Goal: Task Accomplishment & Management: Use online tool/utility

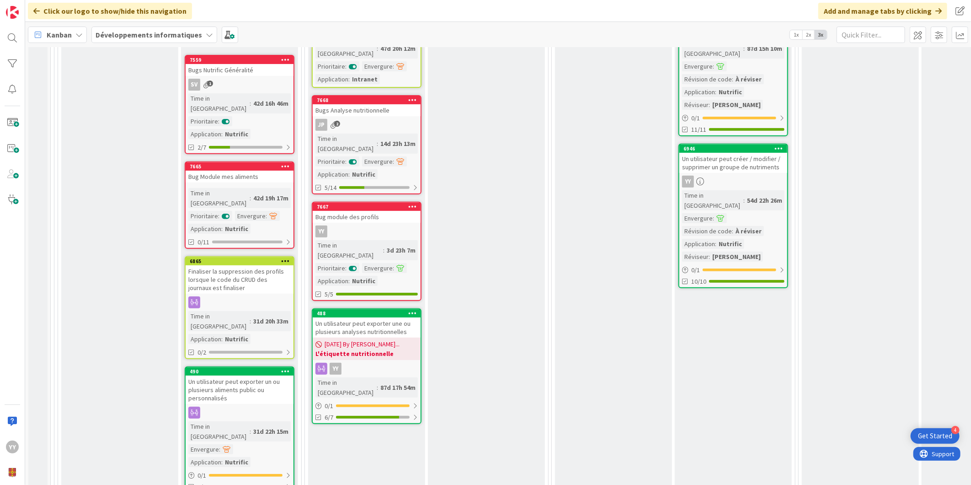
click at [374, 225] on div "YY" at bounding box center [367, 231] width 108 height 12
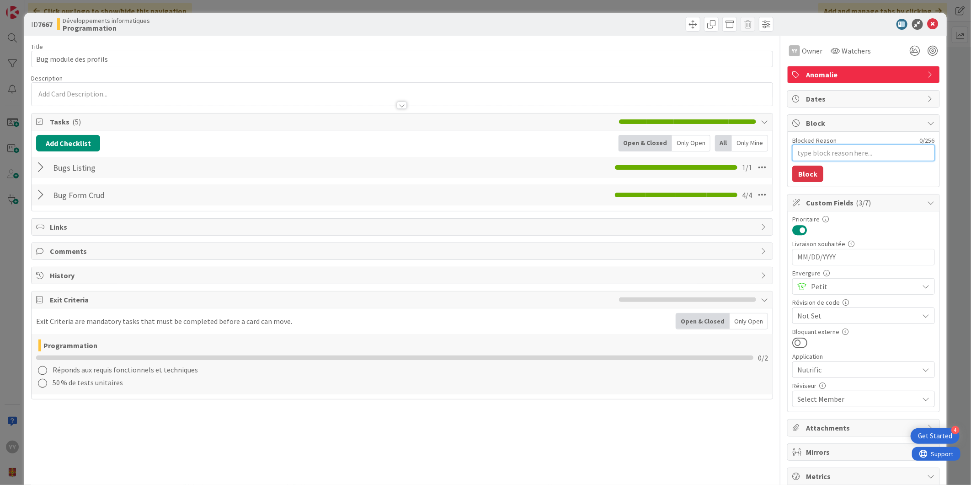
click at [819, 160] on textarea "Blocked Reason" at bounding box center [863, 152] width 143 height 16
type textarea "T"
type textarea "x"
type textarea "Tr"
type textarea "x"
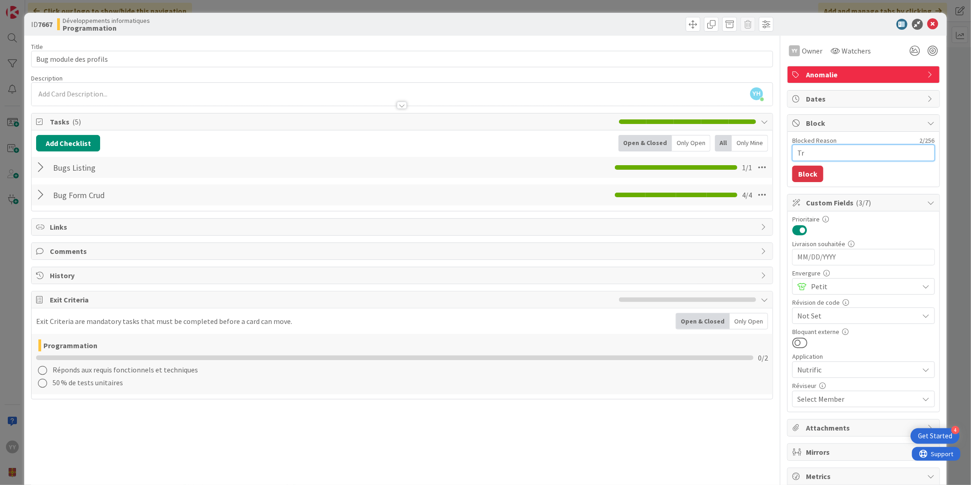
type textarea "T"
type textarea "x"
type textarea "Te"
type textarea "x"
type textarea "Tes"
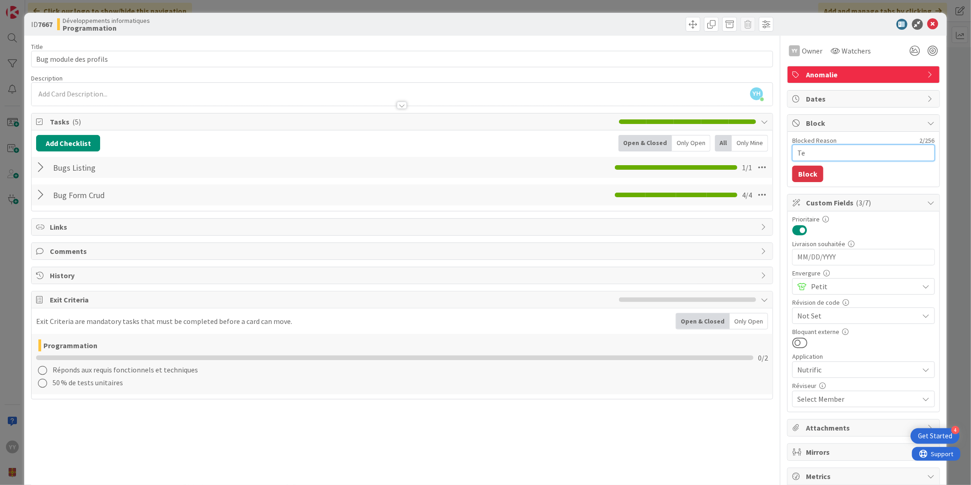
type textarea "x"
type textarea "Test"
type textarea "x"
type textarea "Teste"
type textarea "x"
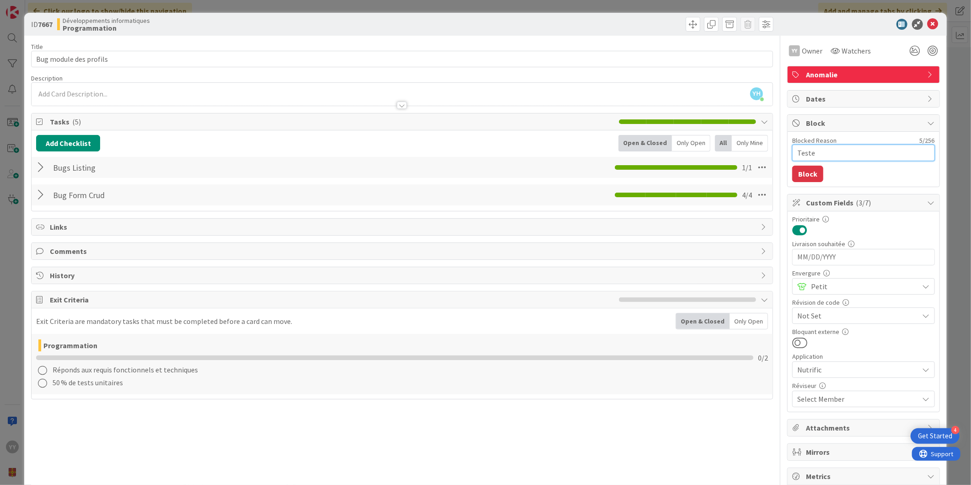
type textarea "Tester"
type textarea "x"
type textarea "Tester"
type textarea "x"
type textarea "Tester a"
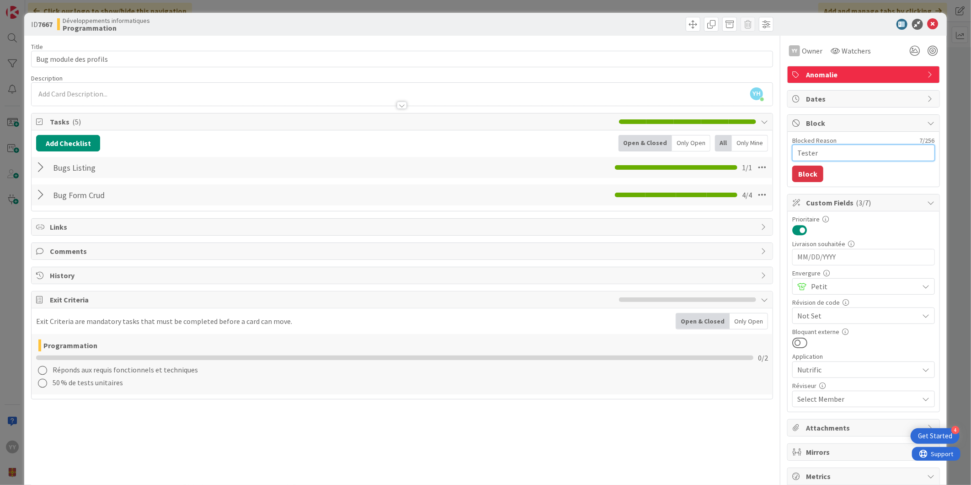
type textarea "x"
type textarea "Tester ap"
type textarea "x"
type textarea "Tester apr"
type textarea "x"
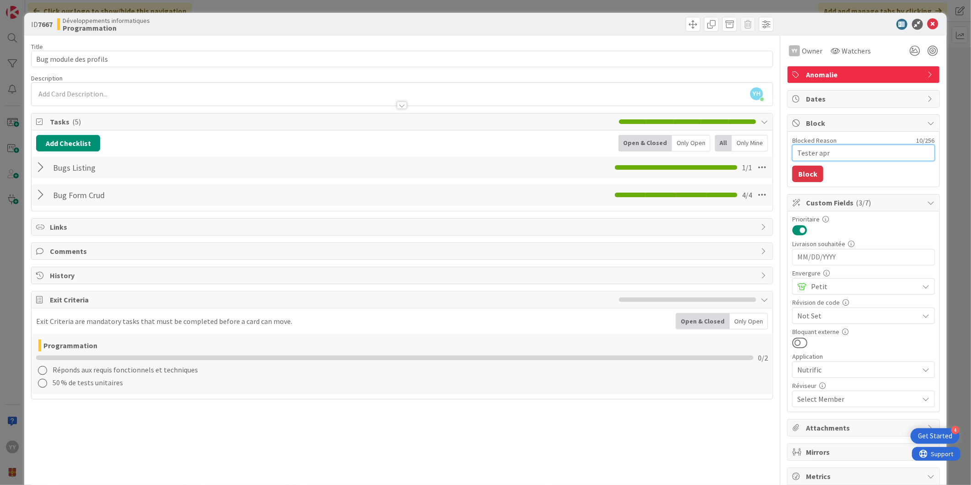
type textarea "Tester apré"
type textarea "x"
type textarea "Tester aprés"
type textarea "x"
type textarea "Tester aprés"
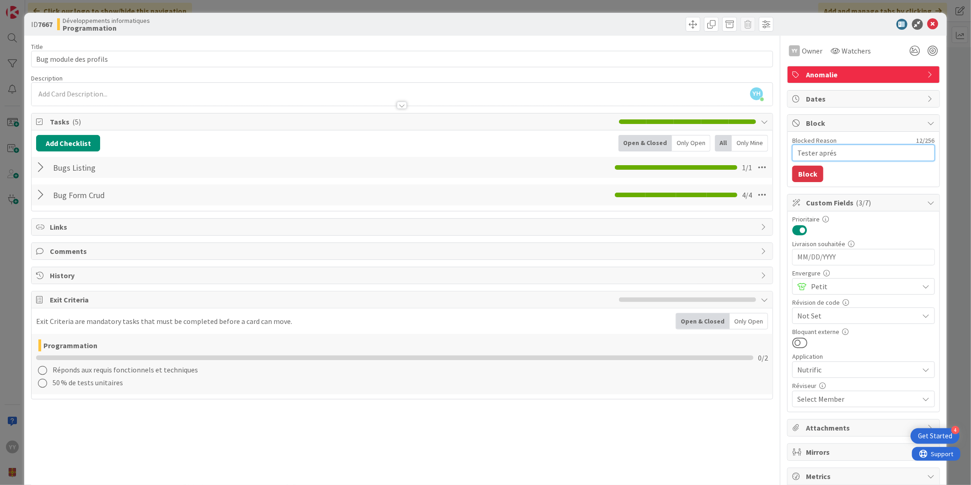
type textarea "x"
type textarea "Tester aprés l"
type textarea "x"
type textarea "Tester après l"
type textarea "x"
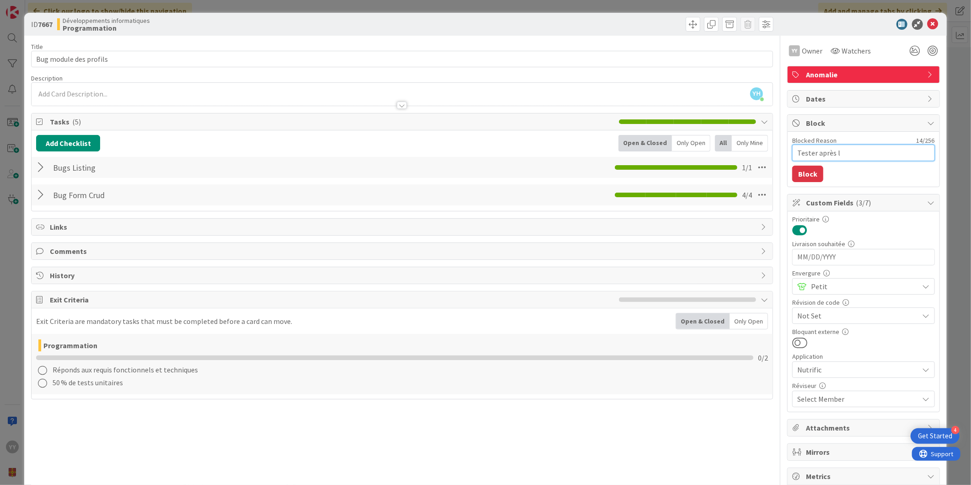
click at [838, 154] on textarea "Tester après l" at bounding box center [863, 152] width 143 height 16
type textarea "Tester après le"
type textarea "x"
type textarea "Tester après le"
type textarea "x"
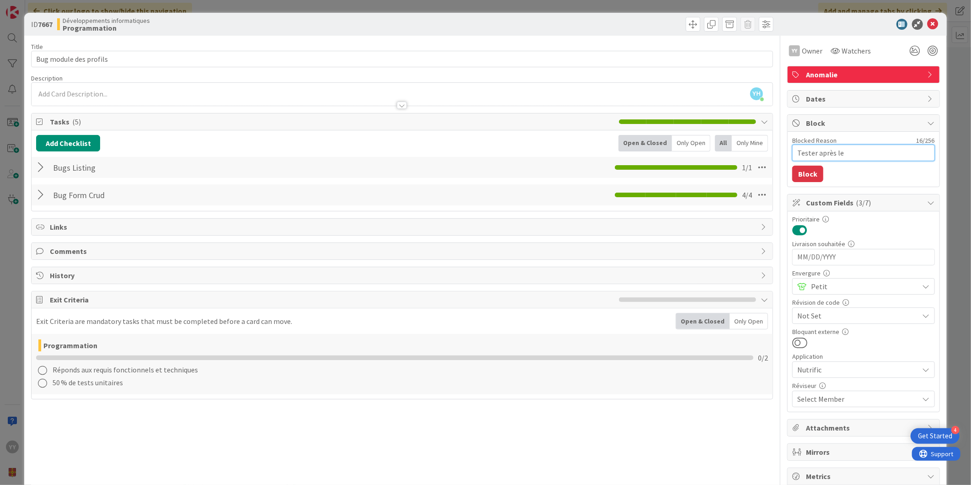
type textarea "Tester après le m"
type textarea "x"
type textarea "Tester après le me"
type textarea "x"
type textarea "Tester après le mer"
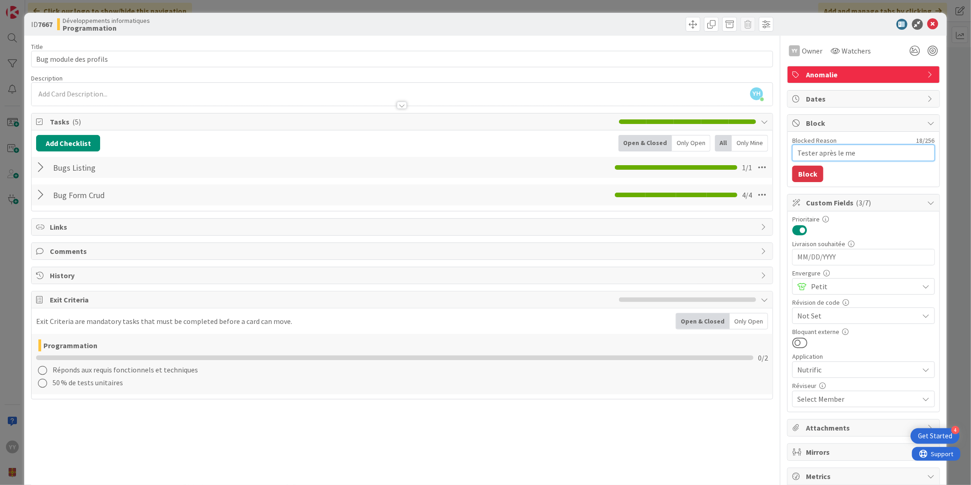
type textarea "x"
type textarea "Tester après le merg"
type textarea "x"
type textarea "Tester après le merge"
type textarea "x"
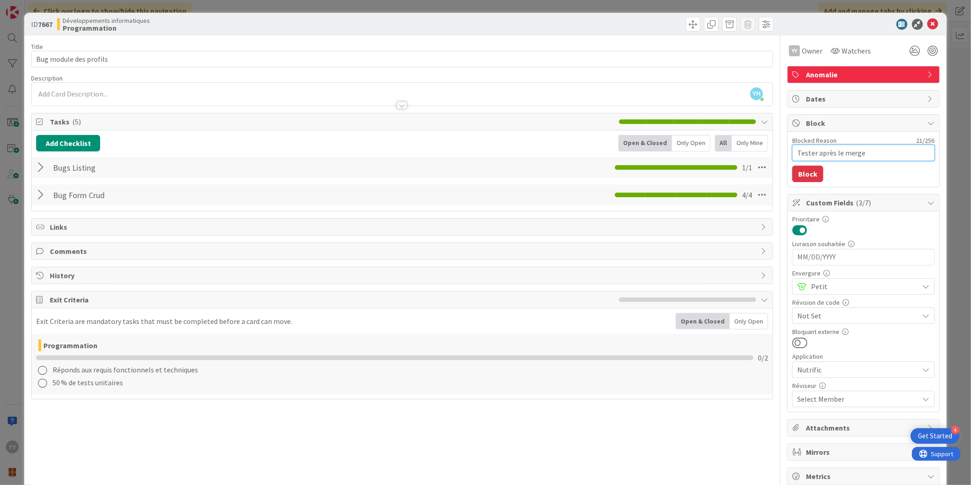
type textarea "Tester après le merge"
type textarea "x"
type textarea "Tester après le merge d"
type textarea "x"
type textarea "Tester après le merge de"
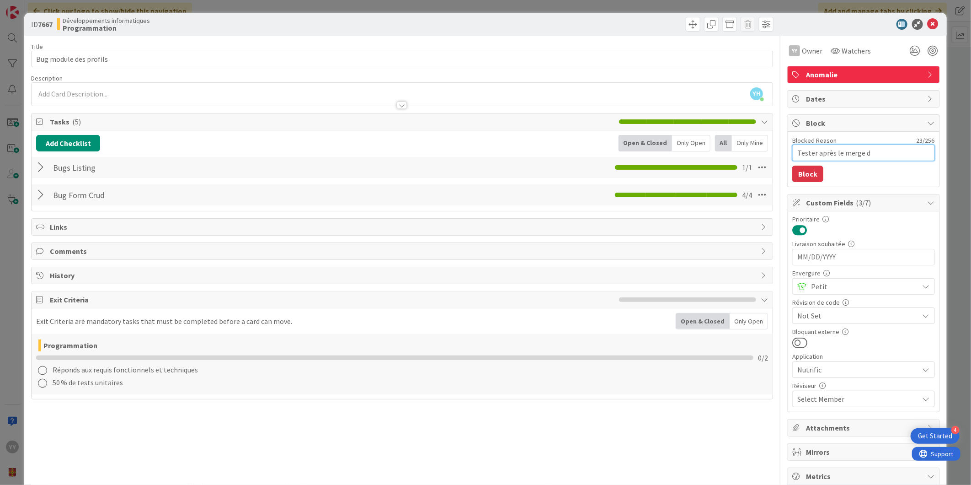
type textarea "x"
type textarea "Tester après le merge des"
type textarea "x"
type textarea "Tester après le merge des"
type textarea "x"
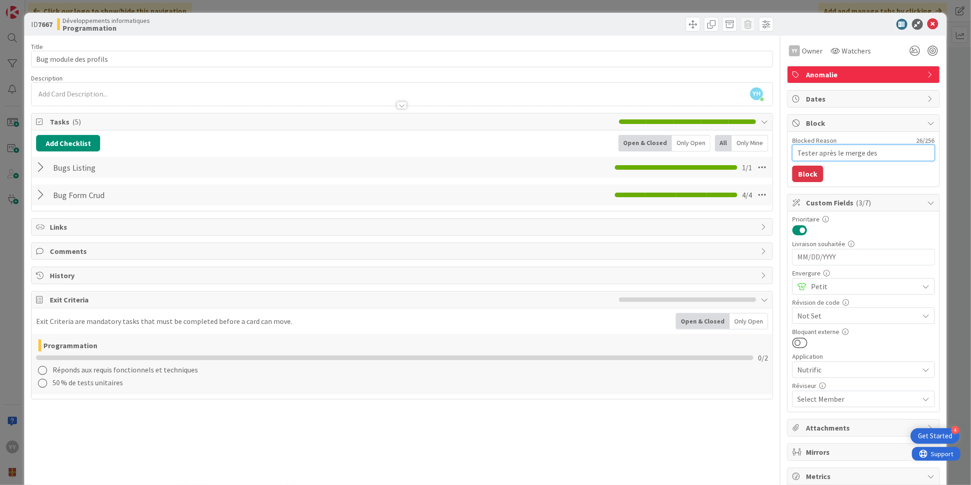
type textarea "Tester après le merge des W"
type textarea "x"
type textarea "Tester après le merge des Wo"
type textarea "x"
type textarea "Tester après le merge des Wor"
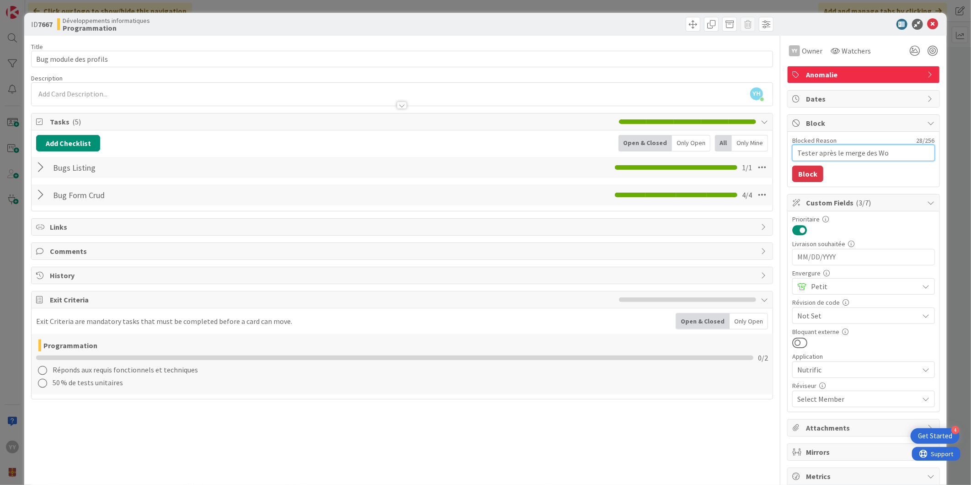
type textarea "x"
type textarea "Tester après le merge des Work"
type textarea "x"
type textarea "Tester après le merge des Works"
type textarea "x"
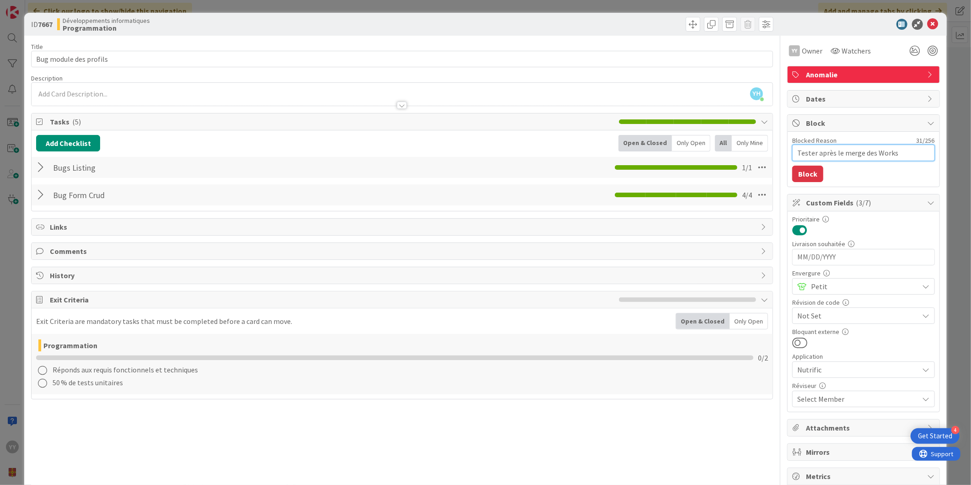
type textarea "Tester après le merge des Worksp"
type textarea "x"
type textarea "Tester après le merge des Workspa"
type textarea "x"
type textarea "Tester après le merge des Workspac"
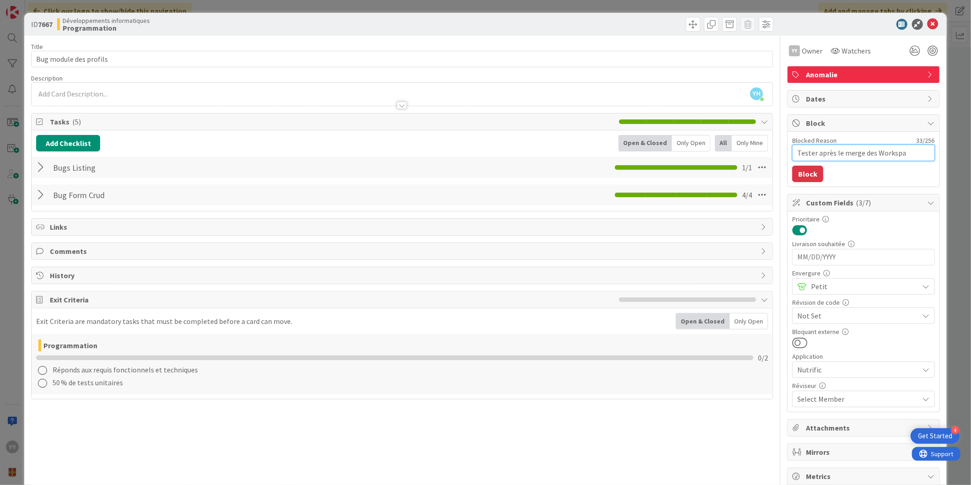
type textarea "x"
type textarea "Tester après le merge des Workspace"
type textarea "x"
type textarea "Tester après le merge des Workspaces"
type textarea "x"
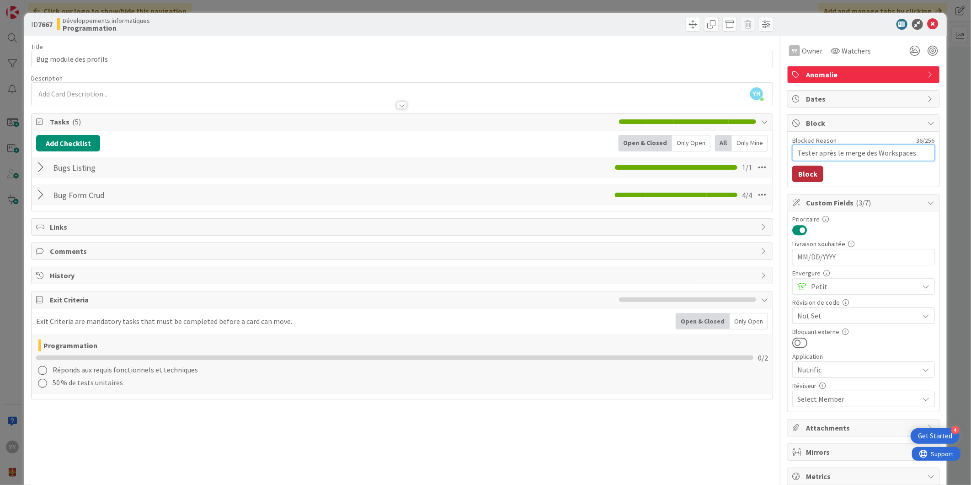
type textarea "Tester après le merge des Workspaces"
click at [796, 175] on button "Block" at bounding box center [807, 174] width 31 height 16
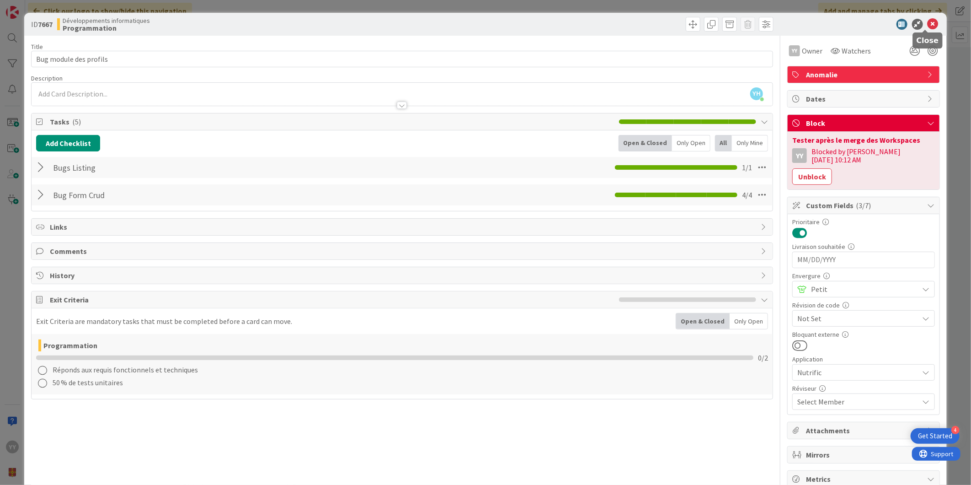
click at [928, 24] on icon at bounding box center [933, 24] width 11 height 11
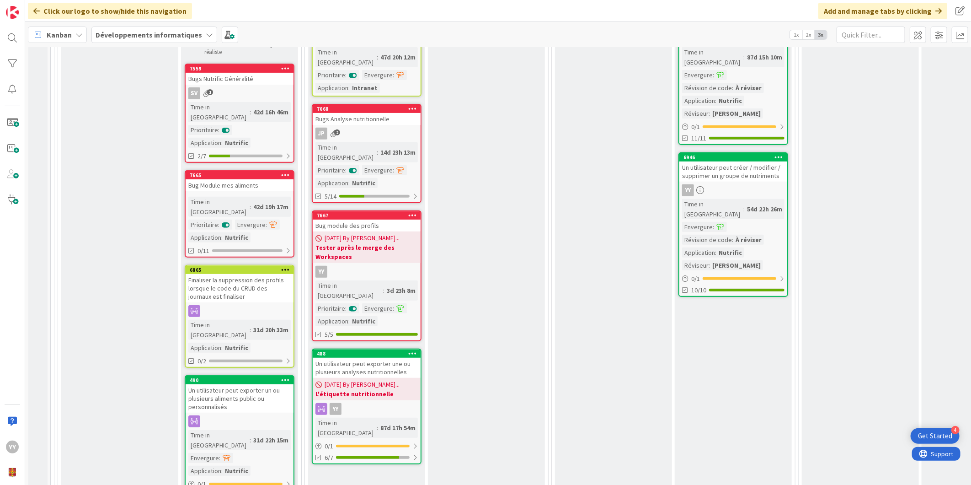
scroll to position [203, 0]
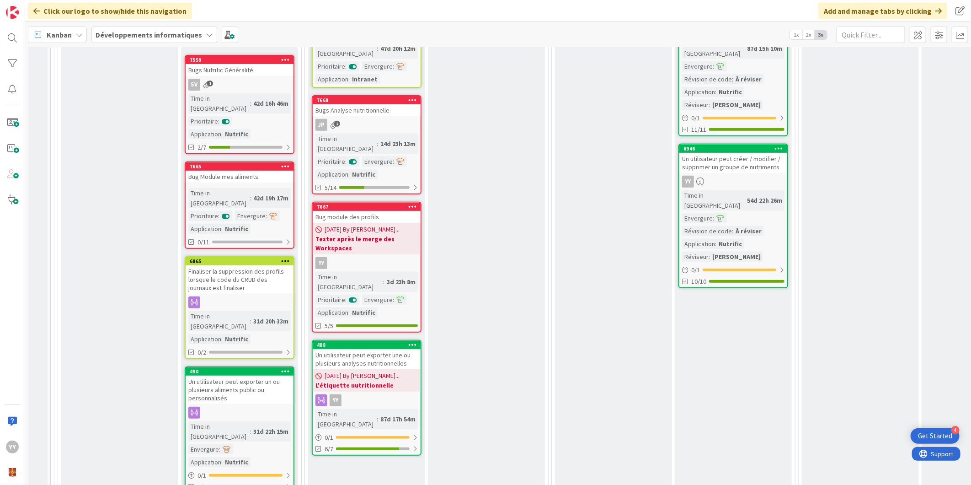
click at [372, 257] on div "YY" at bounding box center [367, 263] width 108 height 12
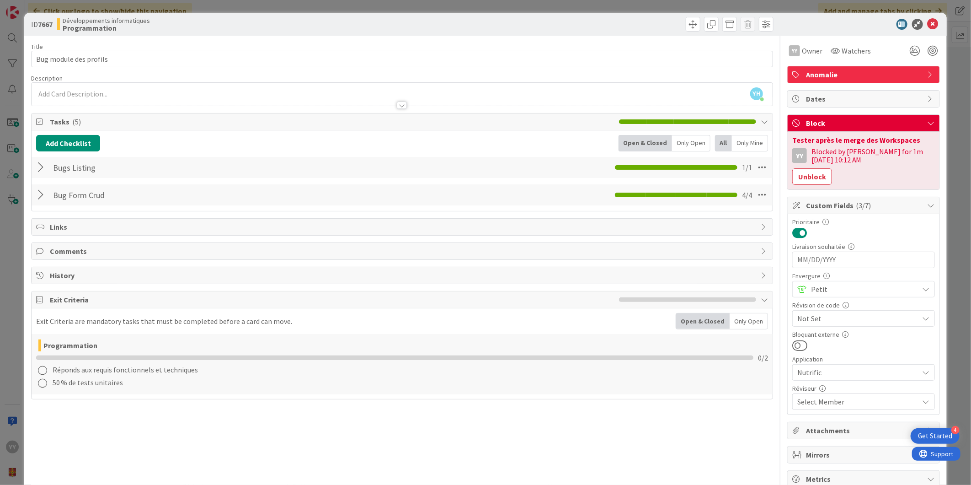
click at [40, 172] on div at bounding box center [42, 167] width 12 height 16
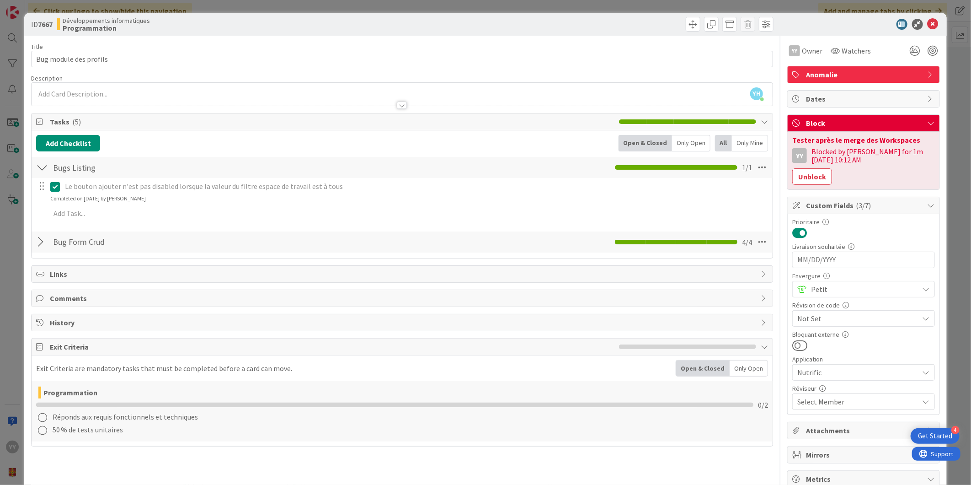
click at [37, 240] on div at bounding box center [42, 242] width 12 height 16
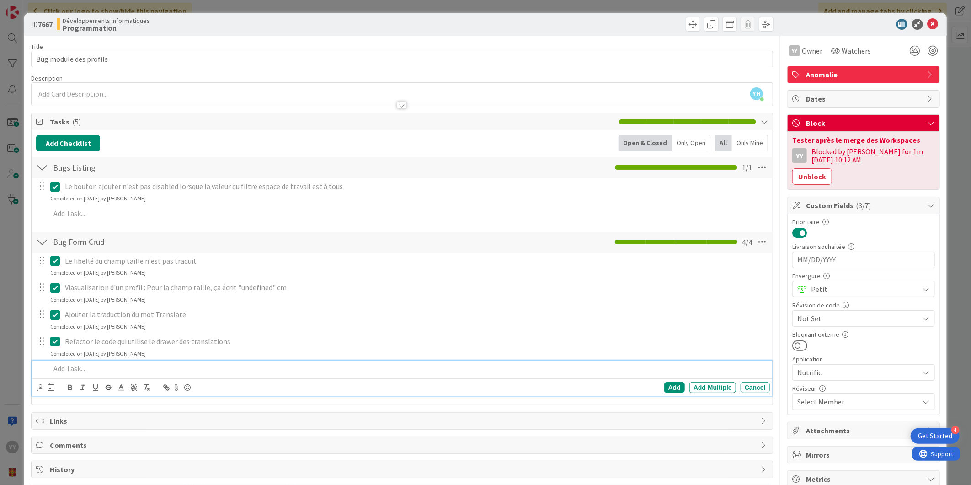
click at [65, 369] on p at bounding box center [408, 368] width 716 height 11
click at [664, 386] on div "Add" at bounding box center [674, 387] width 21 height 11
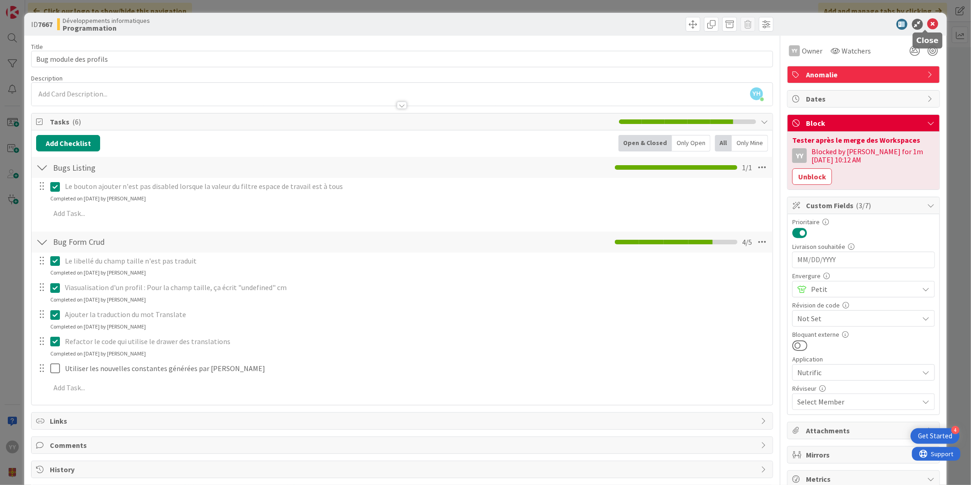
click at [928, 21] on icon at bounding box center [933, 24] width 11 height 11
